Goal: Understand process/instructions

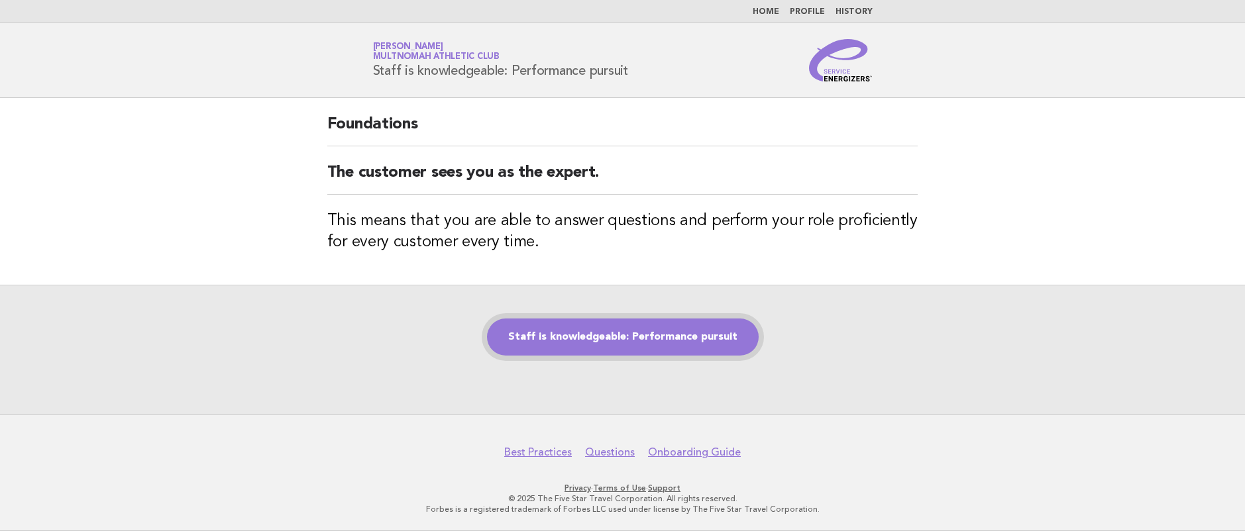
click at [622, 322] on link "Staff is knowledgeable: Performance pursuit" at bounding box center [623, 337] width 272 height 37
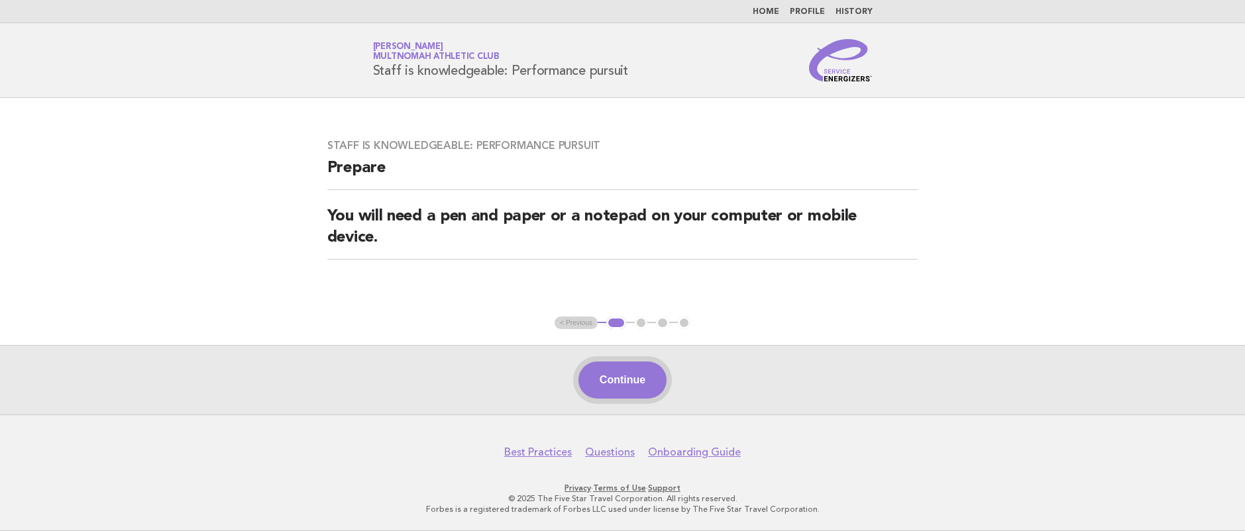
click at [648, 384] on button "Continue" at bounding box center [622, 380] width 88 height 37
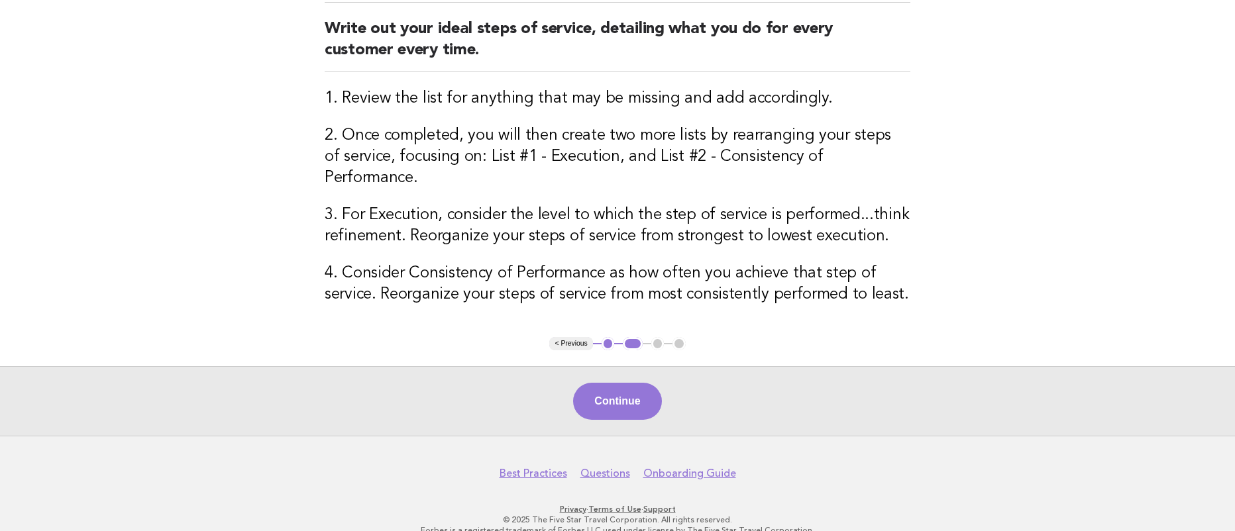
click at [628, 383] on button "Continue" at bounding box center [617, 401] width 88 height 37
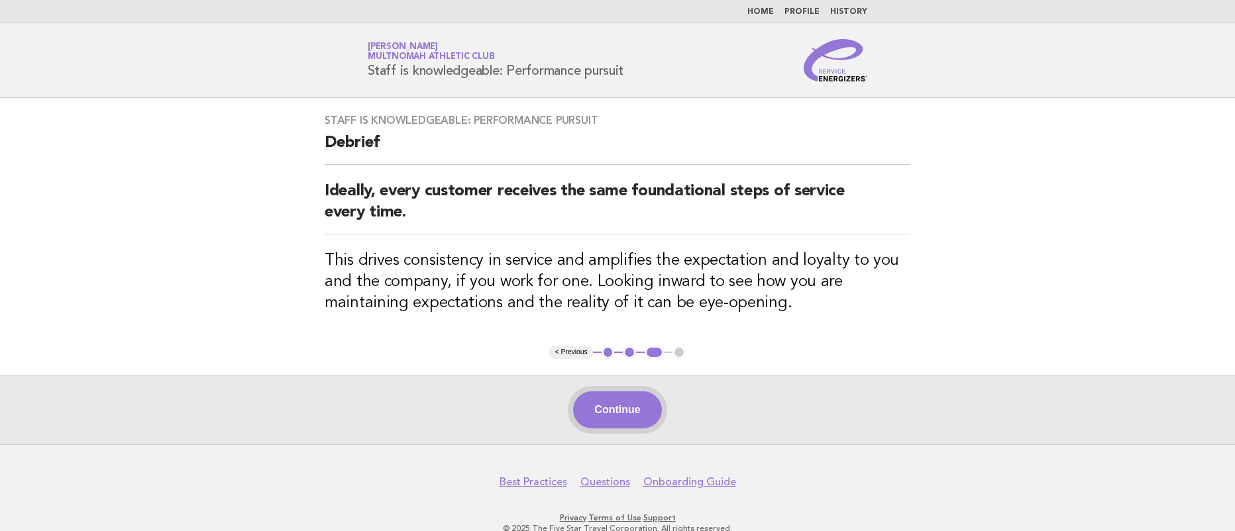
click at [614, 404] on button "Continue" at bounding box center [617, 410] width 88 height 37
